Goal: Information Seeking & Learning: Learn about a topic

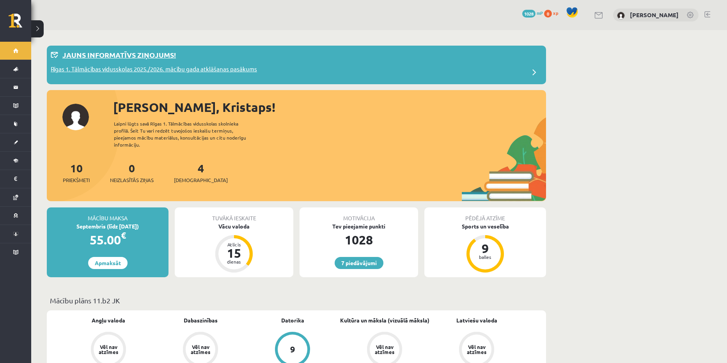
click at [103, 55] on p "Jauns informatīvs ziņojums!" at bounding box center [119, 55] width 114 height 11
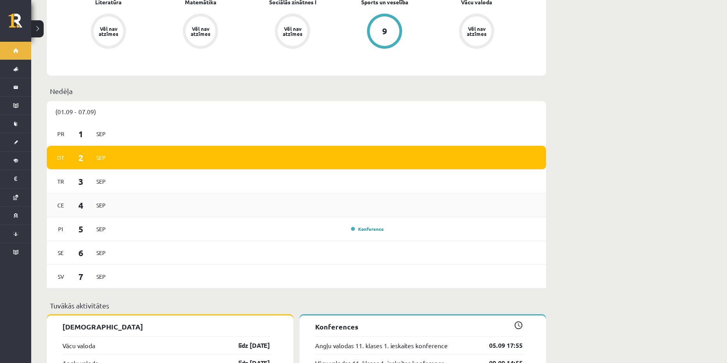
scroll to position [429, 0]
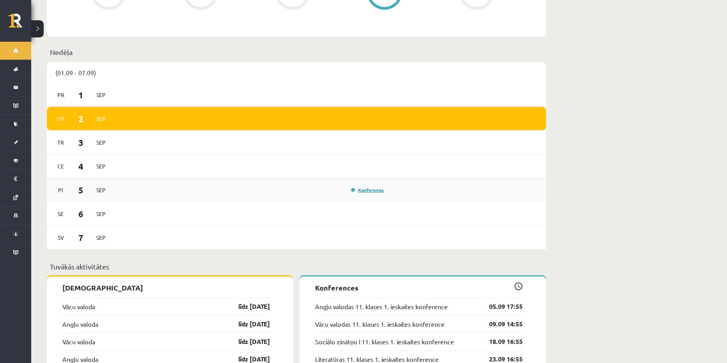
click at [366, 187] on link "Konference" at bounding box center [367, 190] width 33 height 6
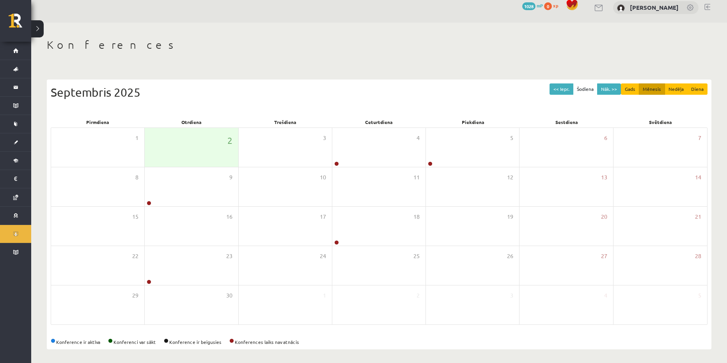
scroll to position [10, 0]
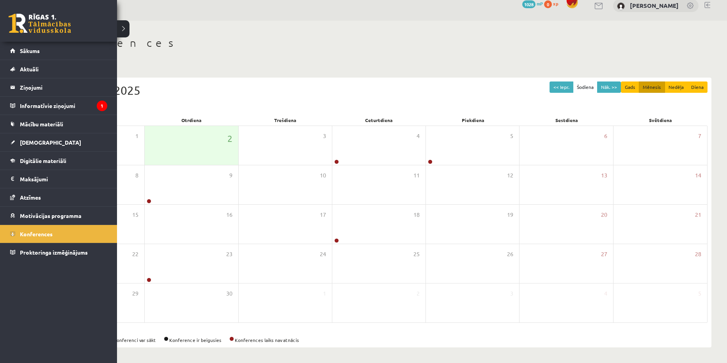
click at [53, 24] on link at bounding box center [40, 24] width 62 height 20
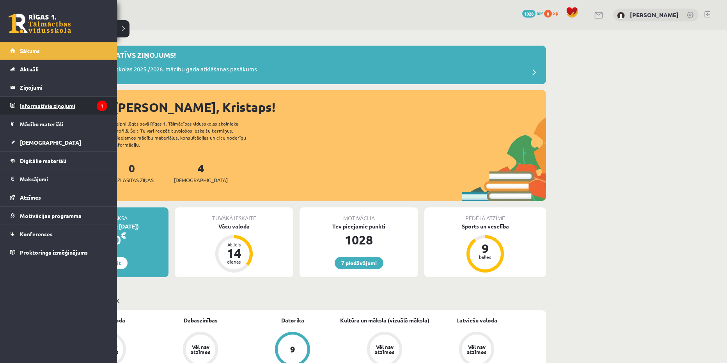
click at [48, 106] on legend "Informatīvie ziņojumi 1" at bounding box center [63, 106] width 87 height 18
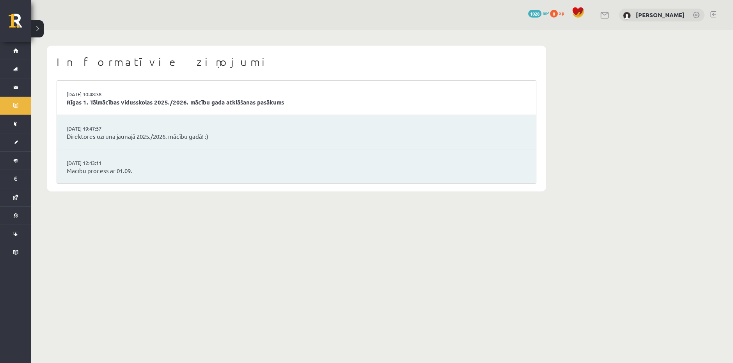
click at [320, 96] on li "02.09.2025 10:48:38 Rīgas 1. Tālmācības vidusskolas 2025./2026. mācību gada atk…" at bounding box center [296, 98] width 479 height 34
click at [311, 105] on link "Rīgas 1. Tālmācības vidusskolas 2025./2026. mācību gada atklāšanas pasākums" at bounding box center [297, 102] width 460 height 9
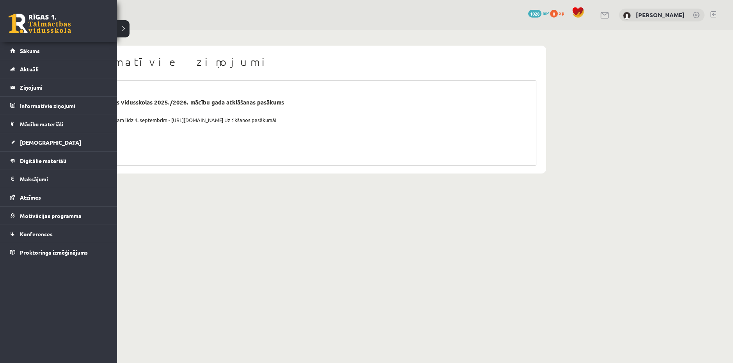
click at [25, 17] on link at bounding box center [40, 24] width 62 height 20
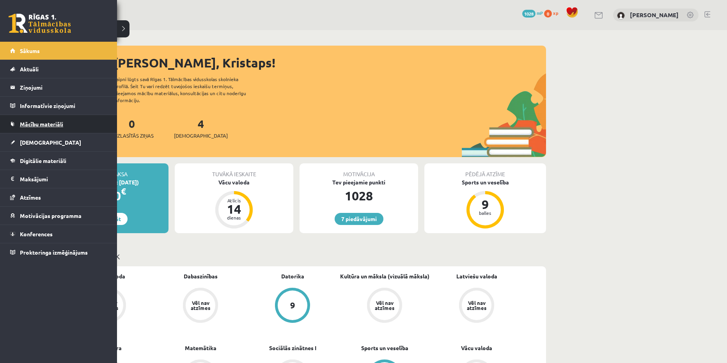
click at [46, 127] on link "Mācību materiāli" at bounding box center [58, 124] width 97 height 18
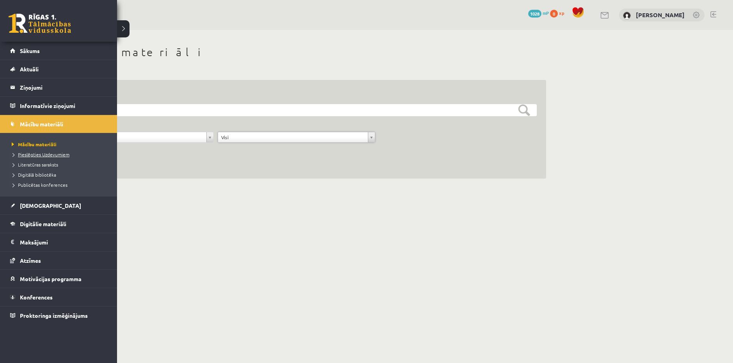
click at [40, 151] on link "Pieslēgties Uzdevumiem" at bounding box center [59, 154] width 99 height 7
click at [21, 20] on link at bounding box center [40, 24] width 62 height 20
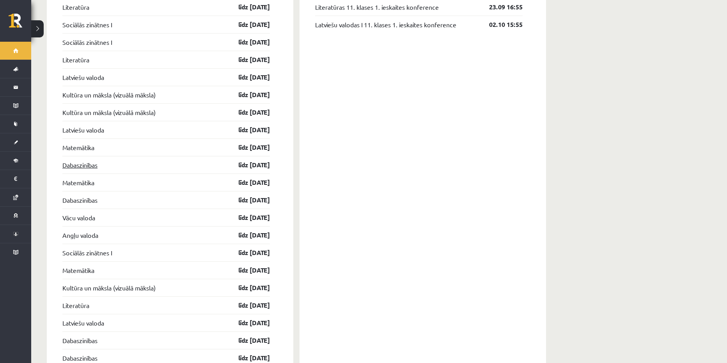
scroll to position [741, 0]
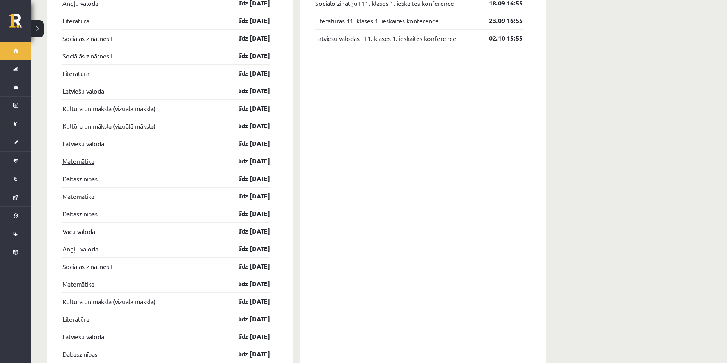
click at [79, 156] on link "Matemātika" at bounding box center [78, 160] width 32 height 9
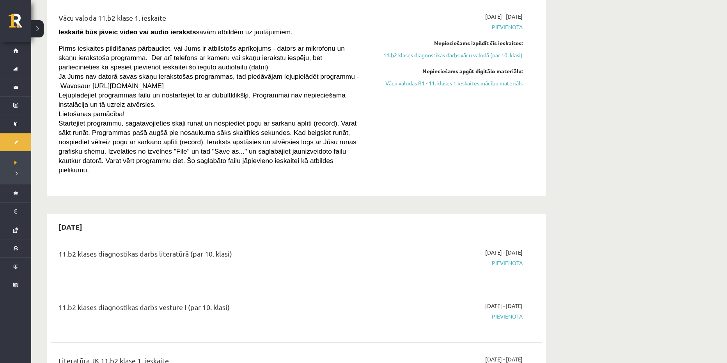
scroll to position [273, 0]
